Goal: Navigation & Orientation: Find specific page/section

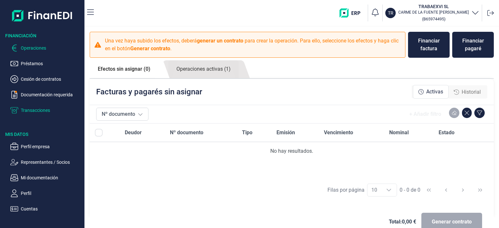
click at [45, 113] on p "Transacciones" at bounding box center [51, 111] width 61 height 8
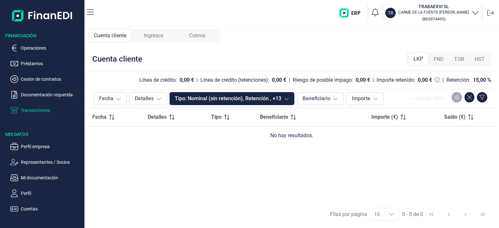
click at [439, 65] on div "FND" at bounding box center [438, 59] width 20 height 13
click at [424, 63] on div "LKP" at bounding box center [418, 59] width 20 height 13
click at [455, 61] on span "TOR" at bounding box center [459, 60] width 10 height 8
click at [53, 80] on p "Cesión de contratos" at bounding box center [51, 79] width 61 height 8
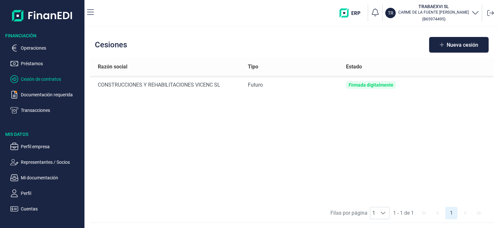
drag, startPoint x: 382, startPoint y: 86, endPoint x: 213, endPoint y: 104, distance: 169.8
click at [213, 104] on div "Razón social Tipo Estado CONSTRUCCIONES Y REHABILITACIONES VICENC SL Futuro Fir…" at bounding box center [292, 131] width 404 height 146
click at [27, 51] on p "Operaciones" at bounding box center [51, 48] width 61 height 8
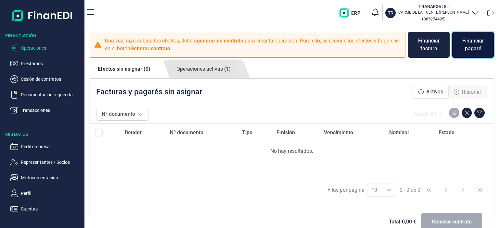
click at [472, 44] on div "Financiar pagaré" at bounding box center [472, 45] width 31 height 16
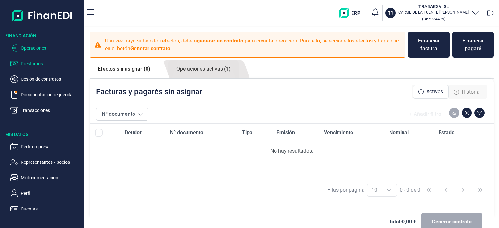
click at [31, 66] on p "Préstamos" at bounding box center [51, 64] width 61 height 8
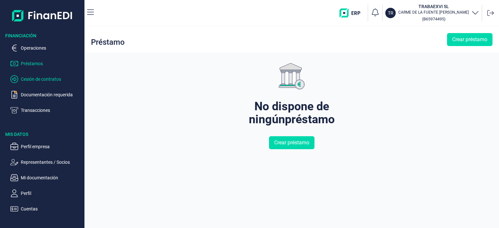
click at [30, 78] on p "Cesión de contratos" at bounding box center [51, 79] width 61 height 8
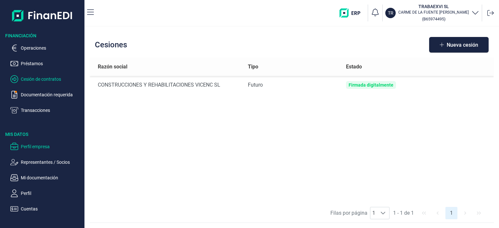
click at [37, 146] on p "Perfil empresa" at bounding box center [51, 147] width 61 height 8
